Goal: Find contact information: Obtain details needed to contact an individual or organization

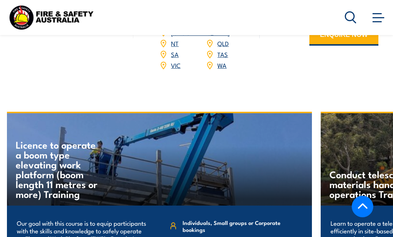
scroll to position [912, 0]
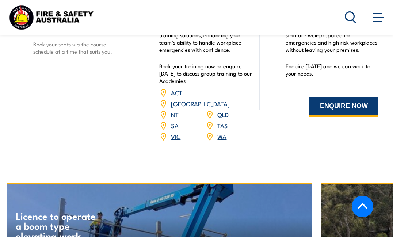
click at [330, 112] on button "ENQUIRE NOW" at bounding box center [343, 107] width 69 height 20
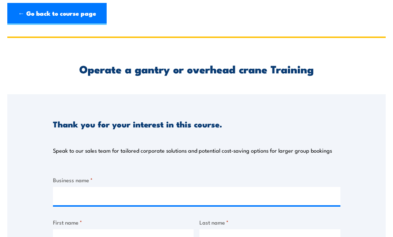
click at [50, 12] on link "← Go back to course page" at bounding box center [56, 14] width 99 height 22
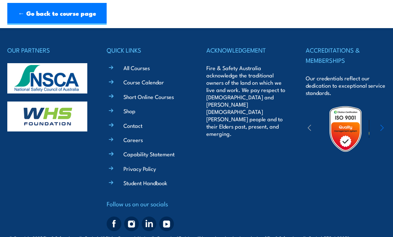
scroll to position [511, 0]
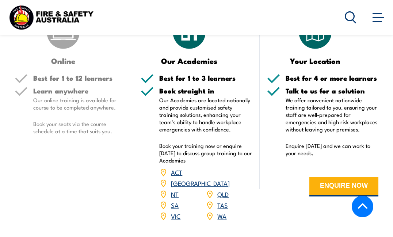
scroll to position [912, 0]
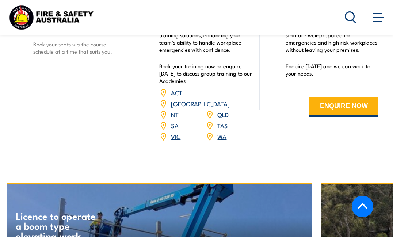
click at [222, 132] on link "WA" at bounding box center [221, 136] width 9 height 9
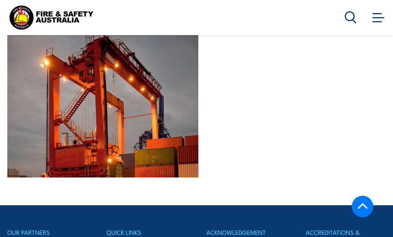
scroll to position [1560, 0]
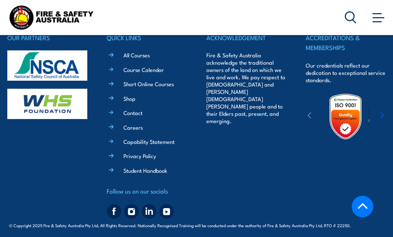
click at [131, 109] on link "Contact" at bounding box center [132, 113] width 19 height 8
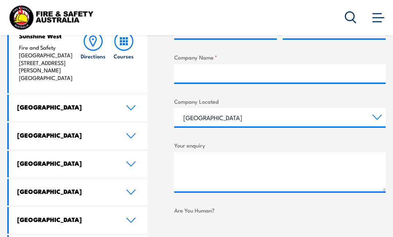
scroll to position [365, 0]
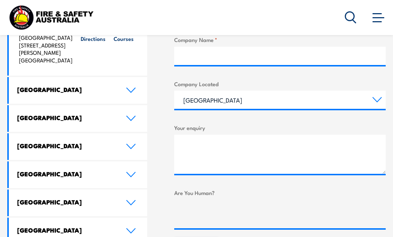
click at [128, 143] on icon at bounding box center [131, 146] width 10 height 6
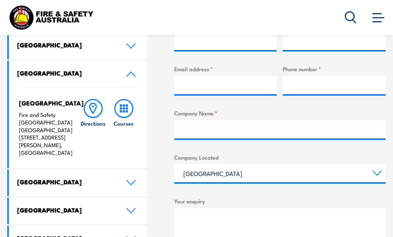
scroll to position [292, 0]
